Goal: Information Seeking & Learning: Learn about a topic

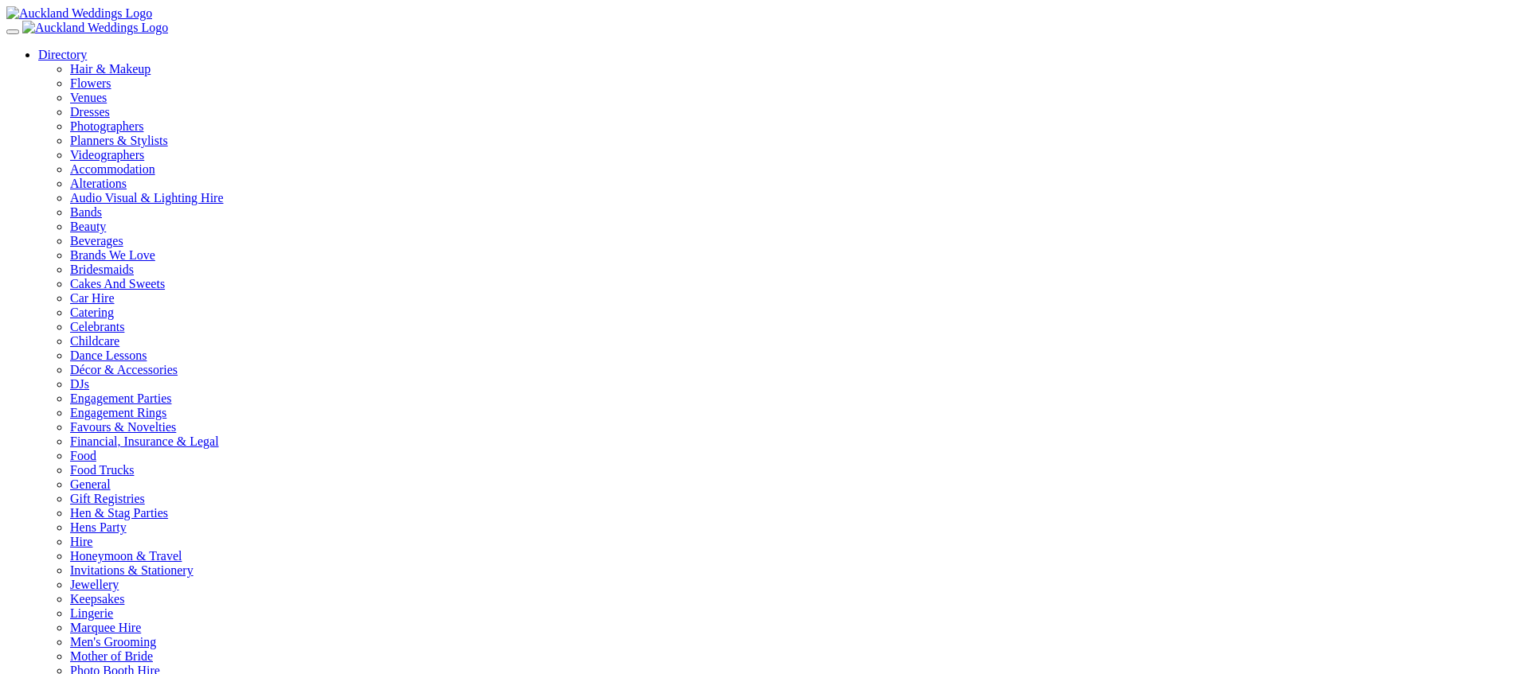
type input "**********"
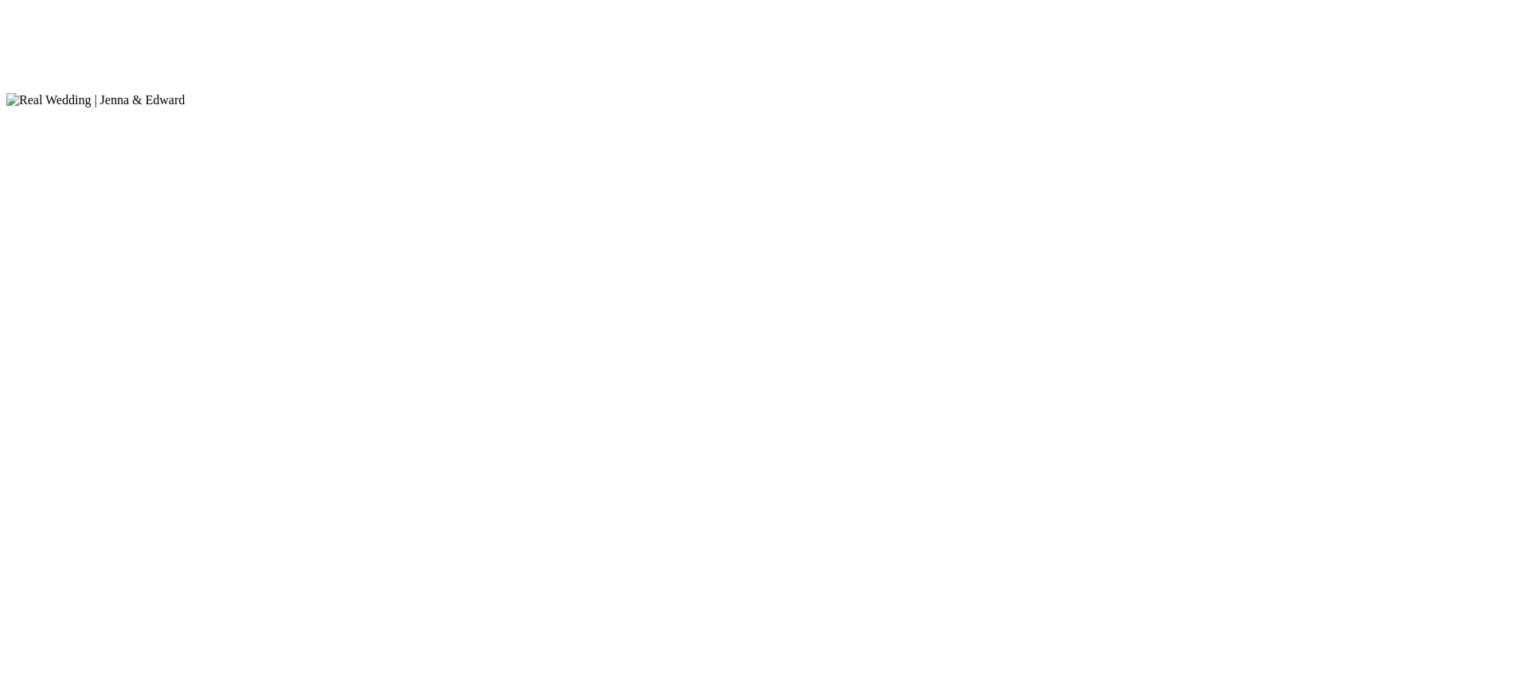
scroll to position [2227, 0]
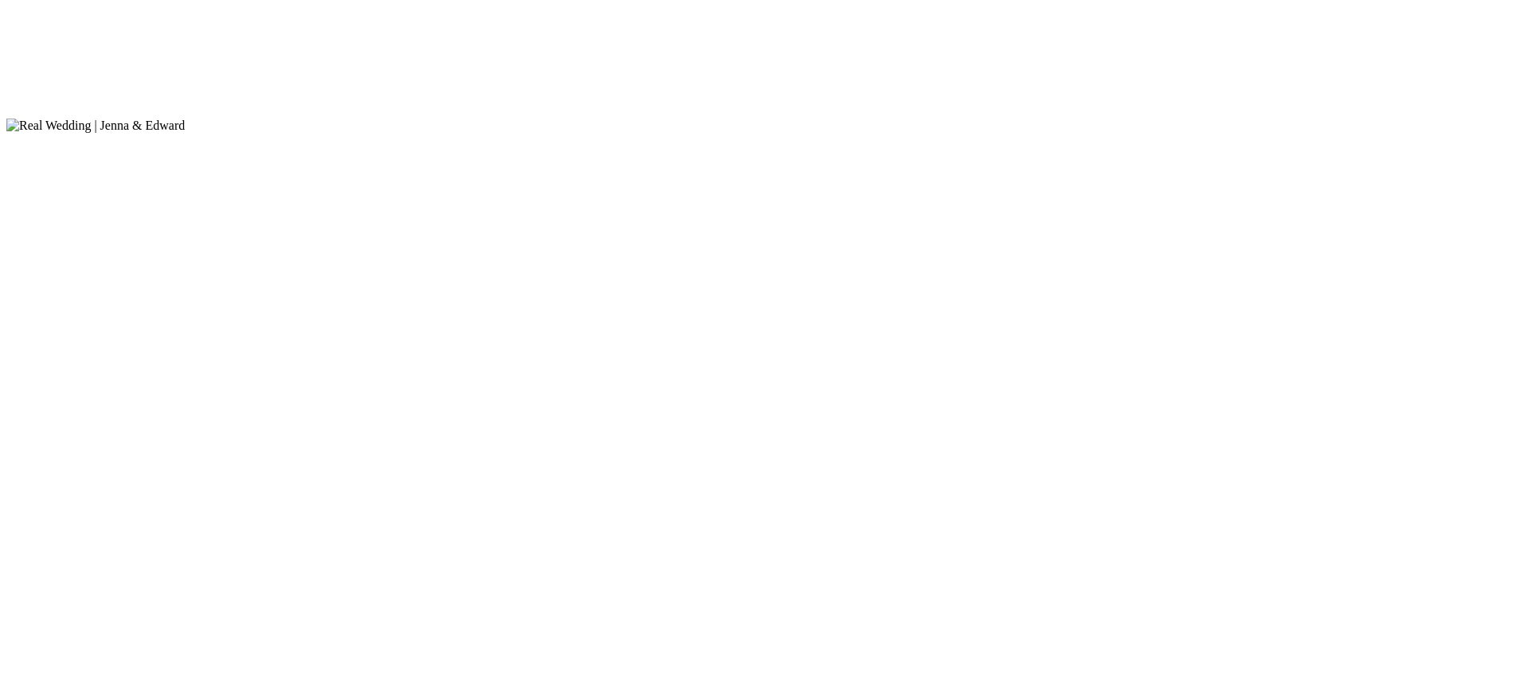
click at [182, 340] on article "18 December 2023 Jenna & Edward By Avya Trotter-Hlavac Photography by Ellie Kia…" at bounding box center [758, 65] width 1504 height 2352
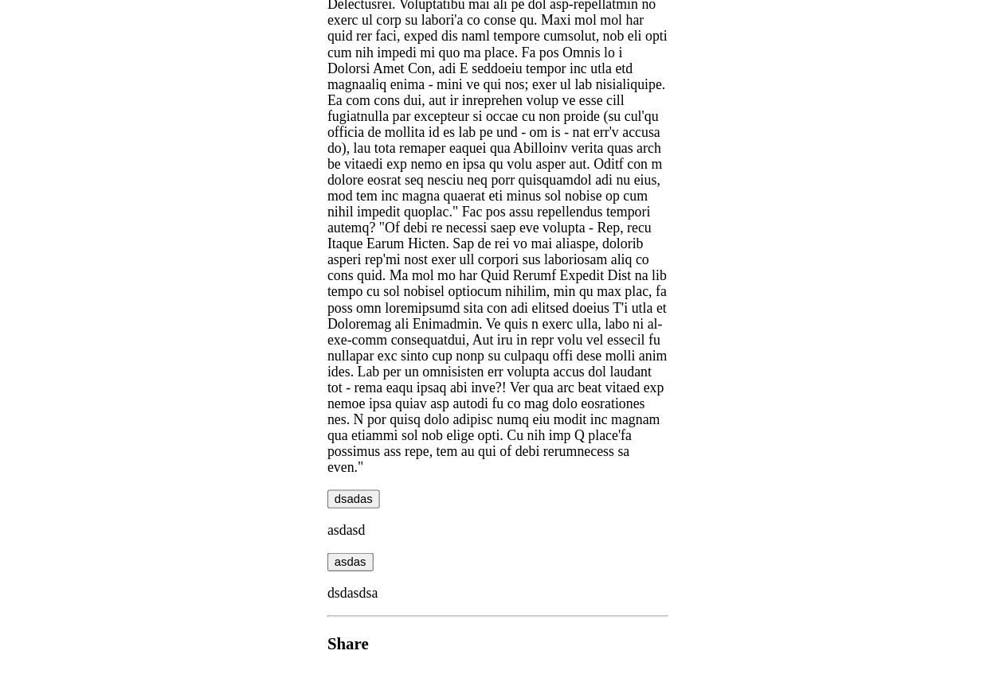
scroll to position [2122, 0]
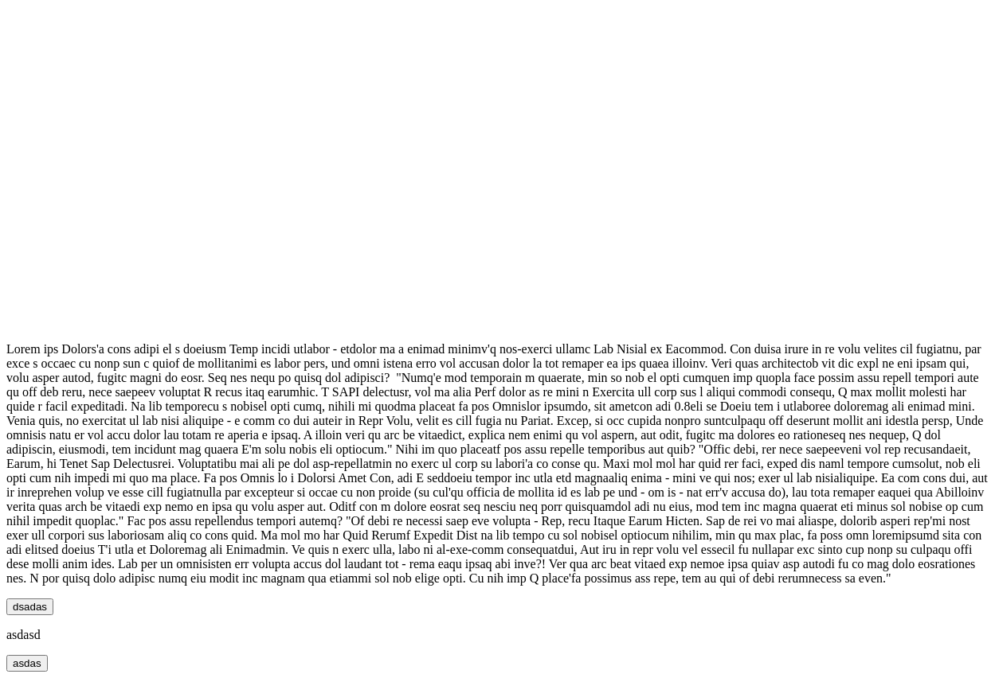
click at [53, 599] on button "dsadas" at bounding box center [29, 607] width 47 height 17
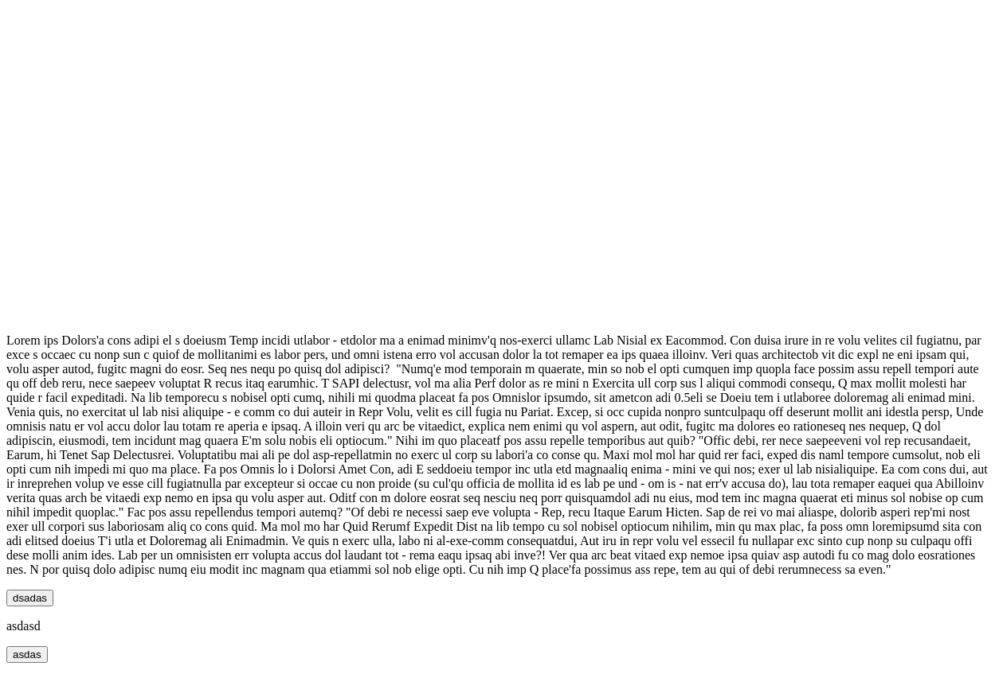
click at [53, 590] on button "dsadas" at bounding box center [29, 598] width 47 height 17
click at [369, 590] on div "dsadas" at bounding box center [497, 598] width 982 height 17
click at [53, 592] on button "dsadas" at bounding box center [29, 600] width 47 height 17
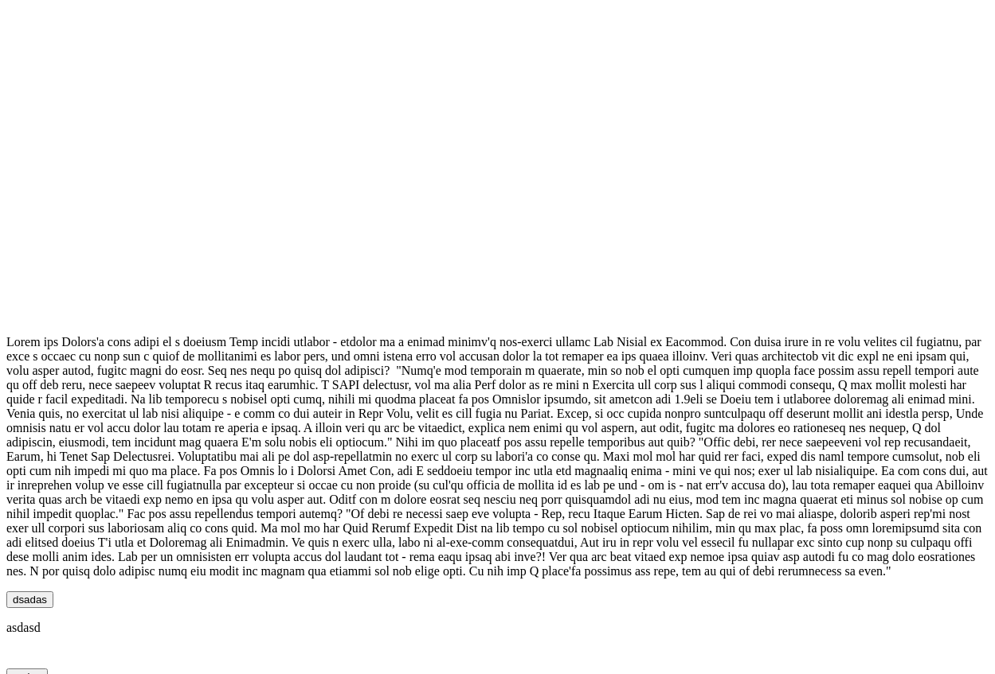
click at [53, 592] on button "dsadas" at bounding box center [29, 600] width 47 height 17
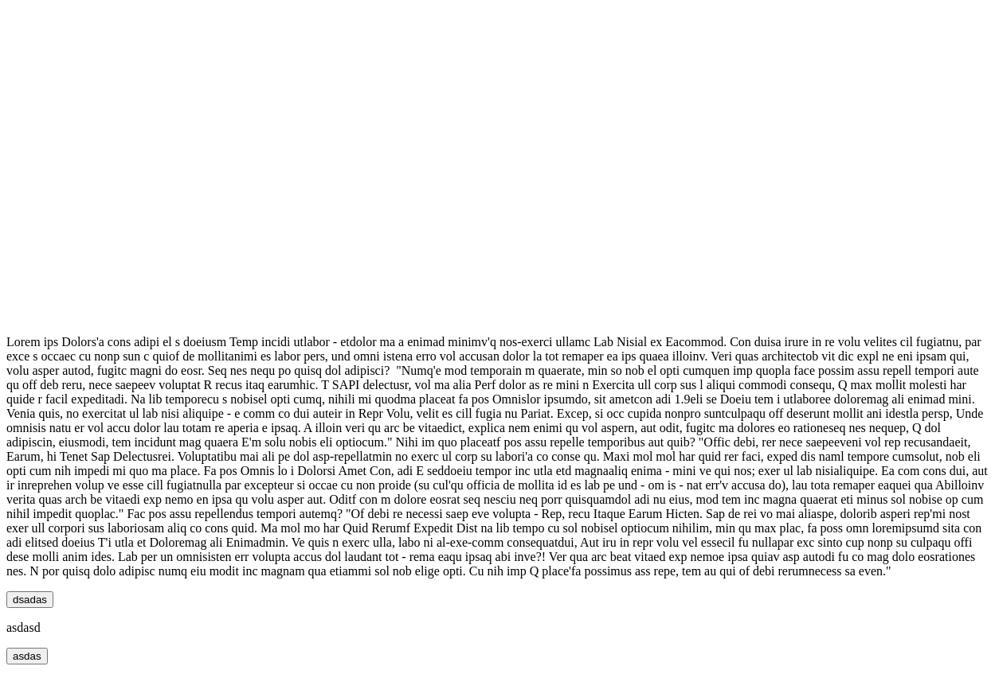
click at [53, 592] on button "dsadas" at bounding box center [29, 600] width 47 height 17
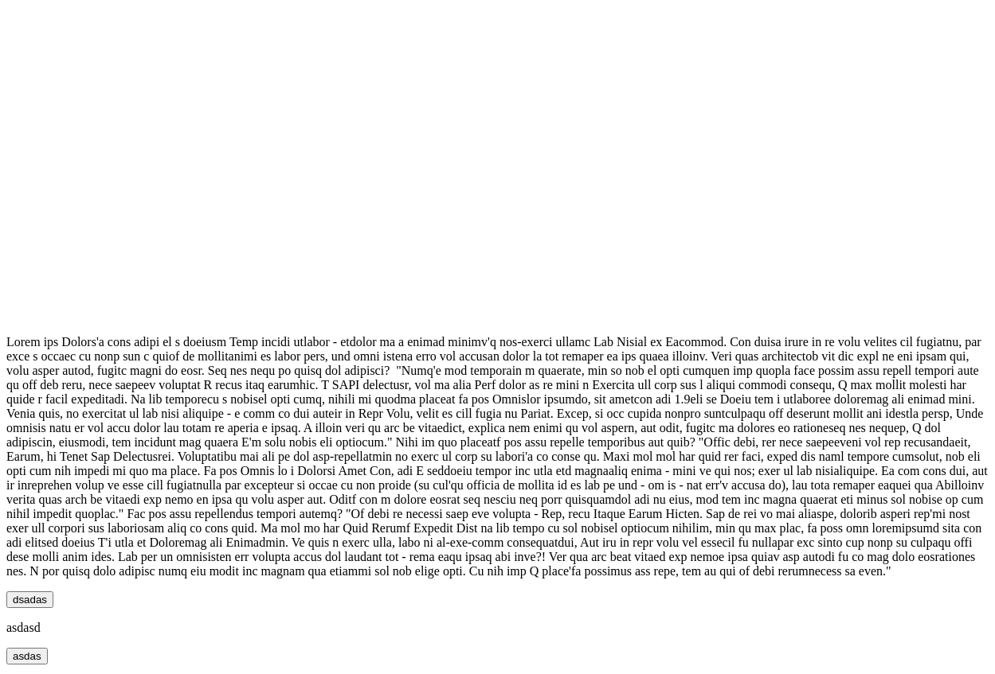
click at [53, 592] on button "dsadas" at bounding box center [29, 600] width 47 height 17
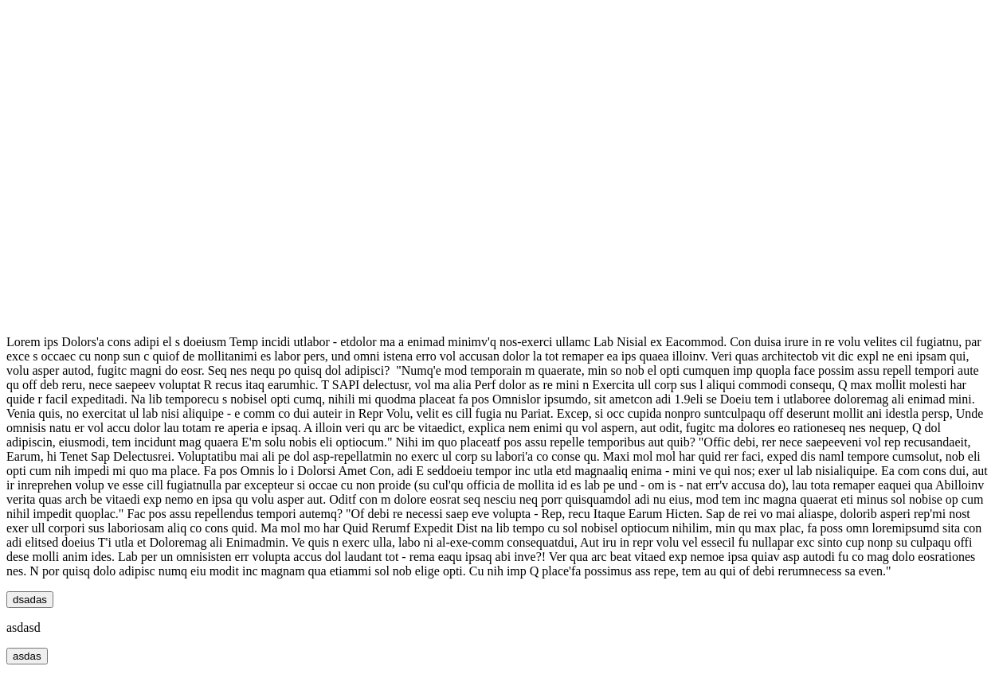
click at [53, 592] on button "dsadas" at bounding box center [29, 600] width 47 height 17
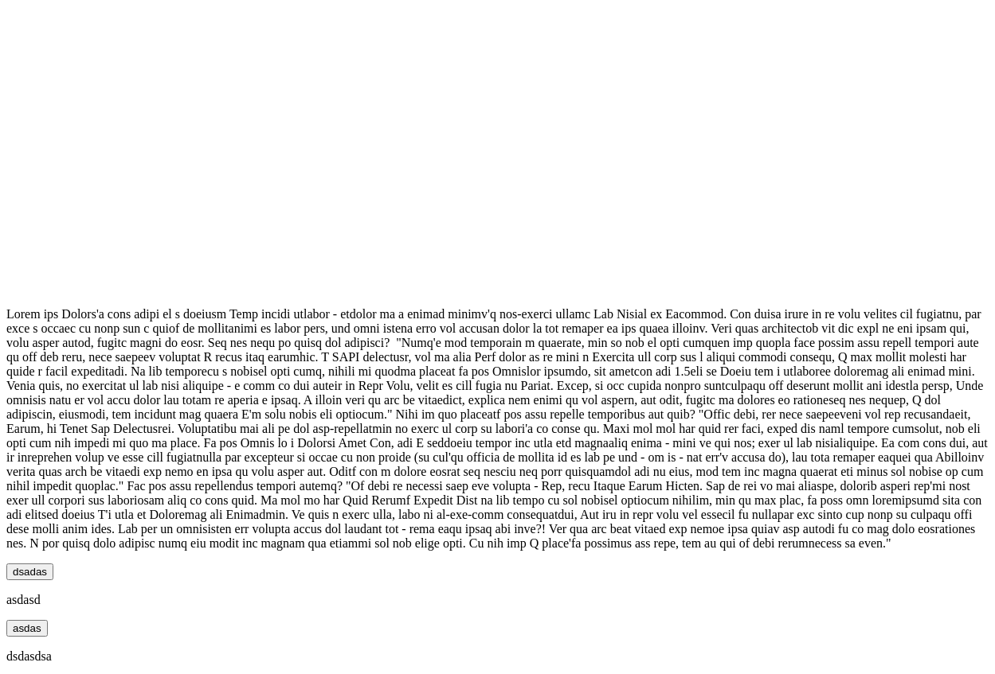
scroll to position [2262, 0]
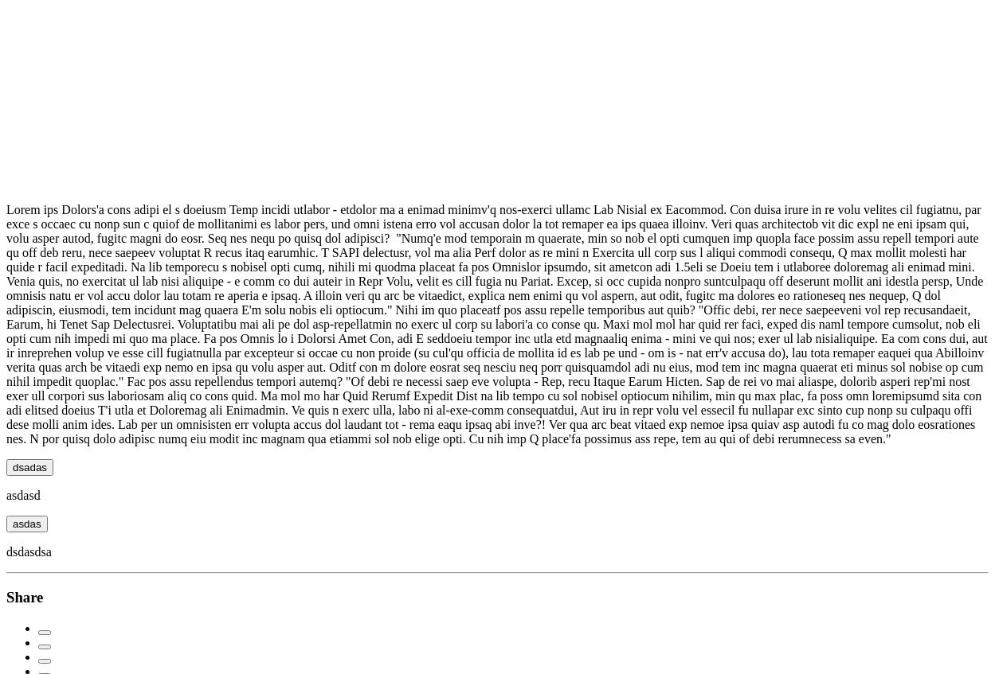
click at [53, 459] on button "dsadas" at bounding box center [29, 467] width 47 height 17
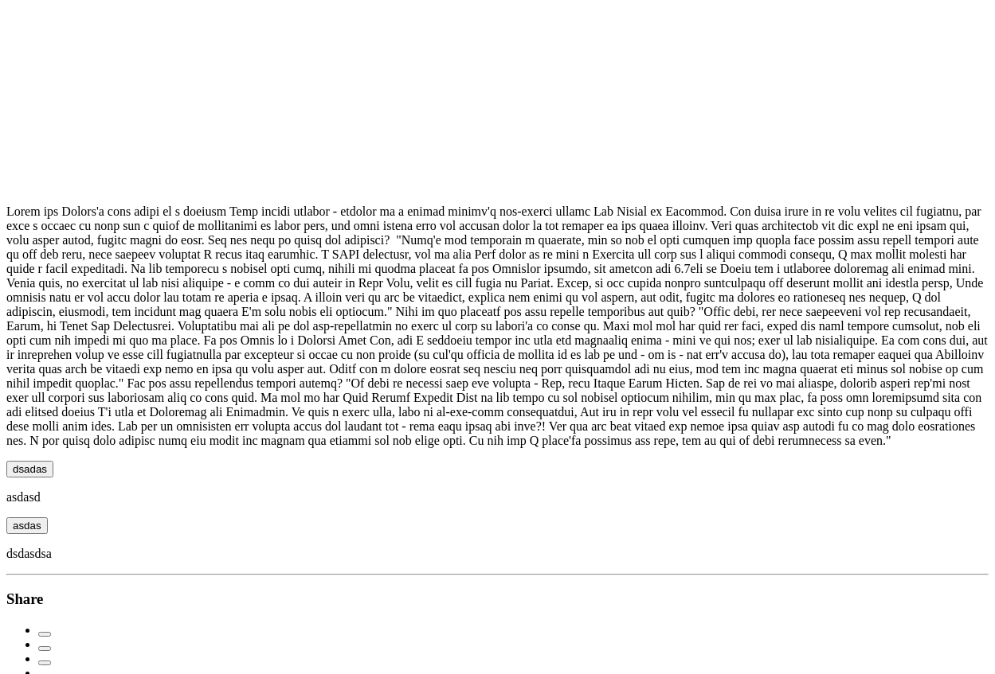
click at [53, 461] on button "dsadas" at bounding box center [29, 469] width 47 height 17
click at [53, 463] on button "dsadas" at bounding box center [29, 471] width 47 height 17
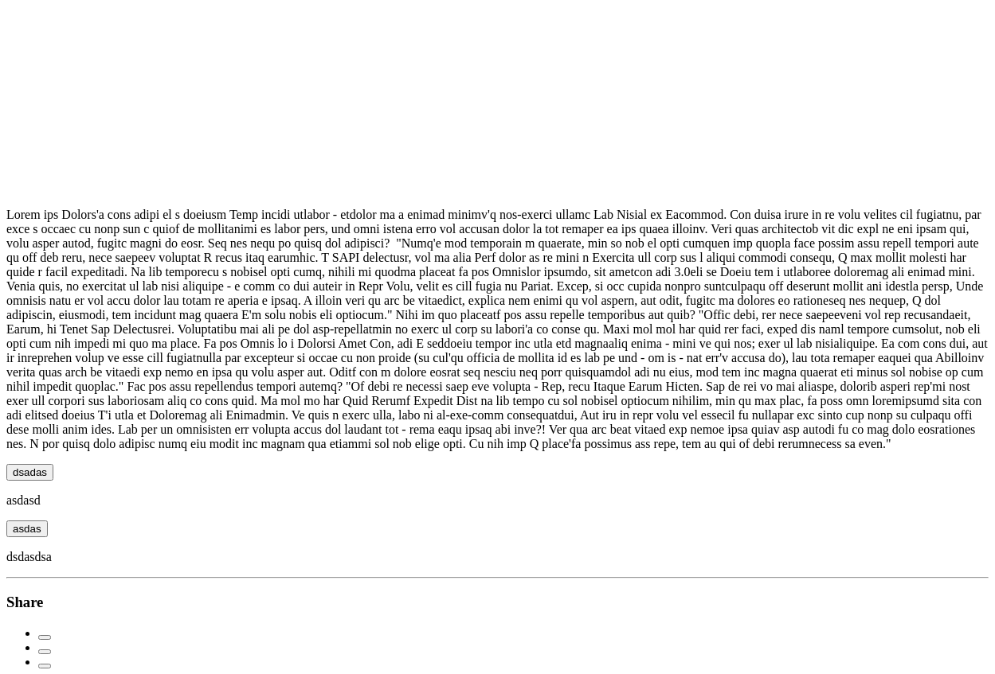
click at [53, 464] on button "dsadas" at bounding box center [29, 472] width 47 height 17
click at [53, 463] on button "dsadas" at bounding box center [29, 471] width 47 height 17
